Goal: Navigation & Orientation: Understand site structure

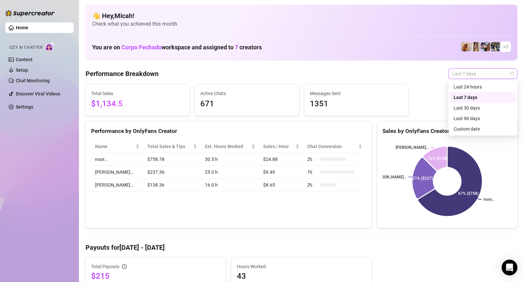
click at [514, 73] on div "Last 7 days" at bounding box center [482, 73] width 69 height 11
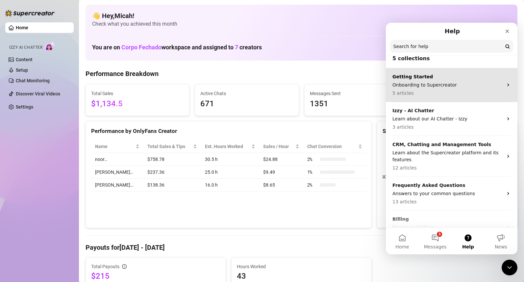
scroll to position [23, 0]
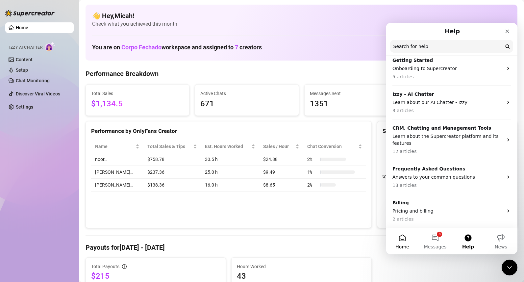
click at [410, 242] on button "Home" at bounding box center [402, 241] width 33 height 26
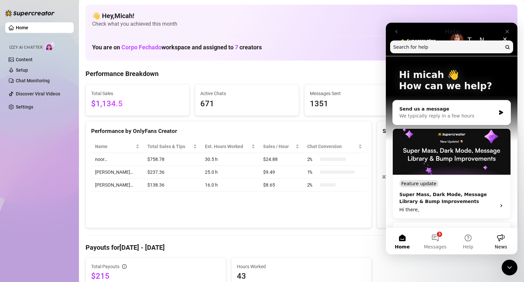
click at [494, 246] on button "News" at bounding box center [500, 241] width 33 height 26
click at [508, 30] on icon "Close" at bounding box center [507, 32] width 4 height 4
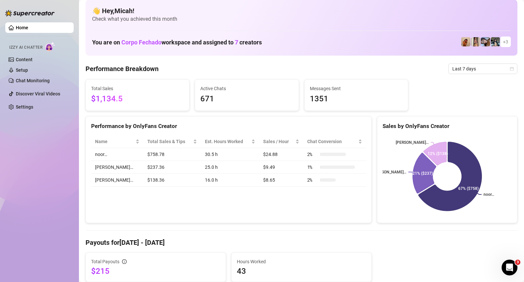
scroll to position [0, 0]
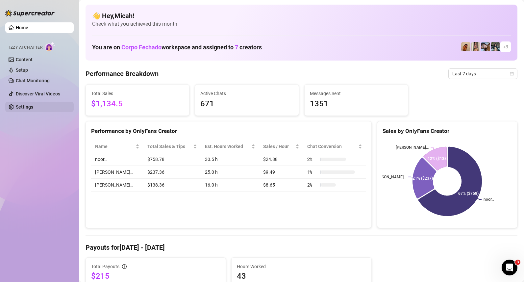
click at [33, 104] on link "Settings" at bounding box center [24, 106] width 17 height 5
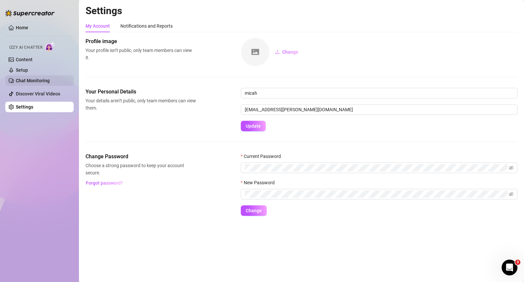
click at [33, 78] on link "Chat Monitoring" at bounding box center [33, 80] width 34 height 5
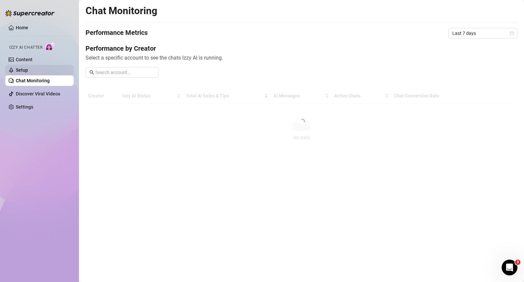
click at [28, 71] on link "Setup" at bounding box center [22, 69] width 12 height 5
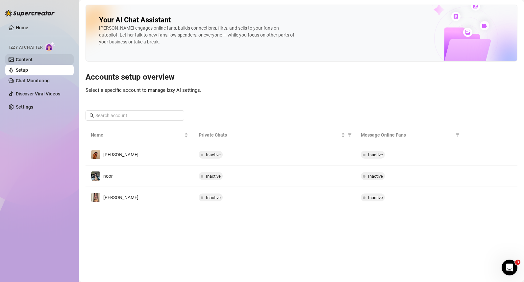
click at [32, 61] on link "Content" at bounding box center [24, 59] width 17 height 5
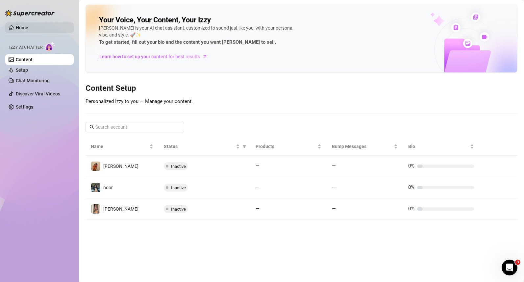
click at [22, 28] on link "Home" at bounding box center [22, 27] width 12 height 5
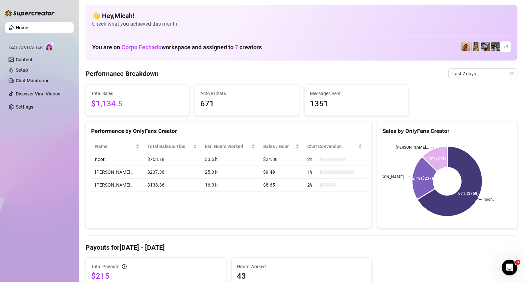
click at [31, 12] on img at bounding box center [29, 13] width 49 height 7
click at [28, 12] on img at bounding box center [29, 13] width 49 height 7
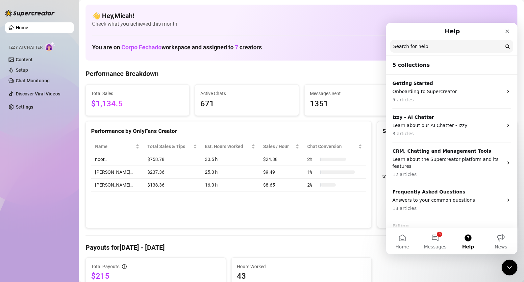
click at [336, 26] on span "Check what you achieved this month" at bounding box center [301, 23] width 419 height 7
